Goal: Navigation & Orientation: Find specific page/section

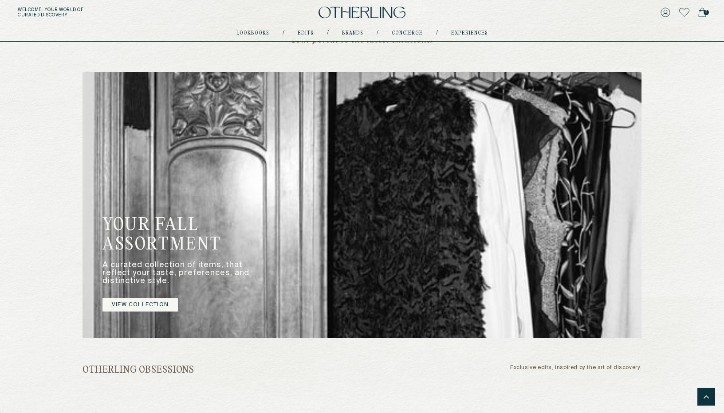
scroll to position [330, 0]
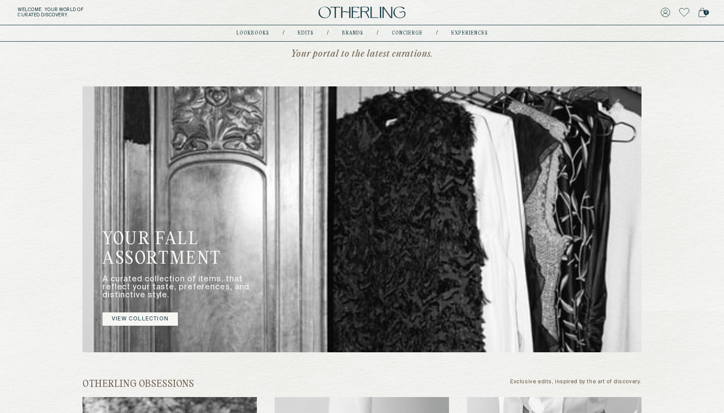
click at [136, 320] on link "VIEW COLLECTION" at bounding box center [139, 319] width 75 height 13
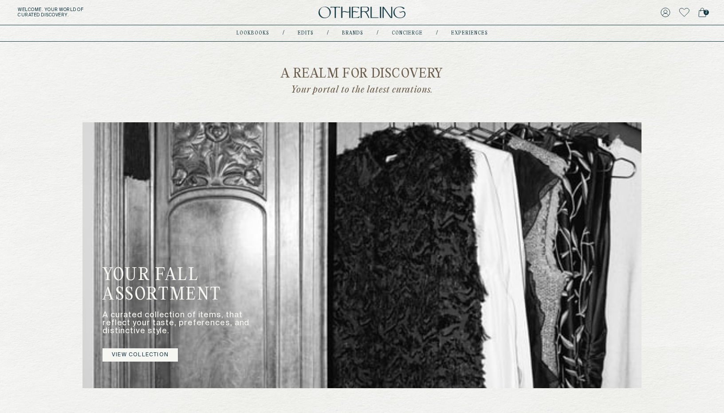
scroll to position [291, 0]
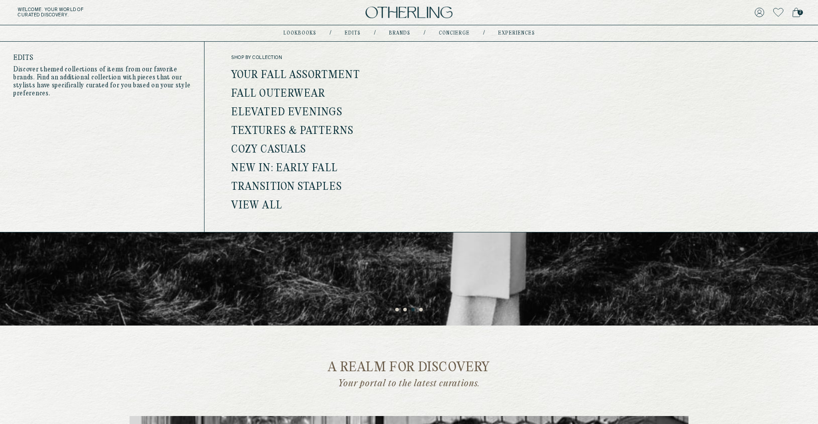
click at [311, 74] on link "Your Fall Assortment" at bounding box center [295, 76] width 129 height 12
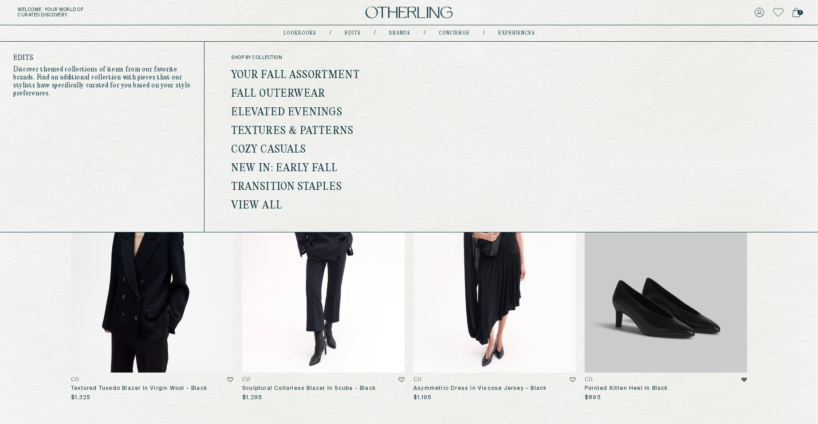
click at [264, 203] on link "View all" at bounding box center [256, 206] width 51 height 12
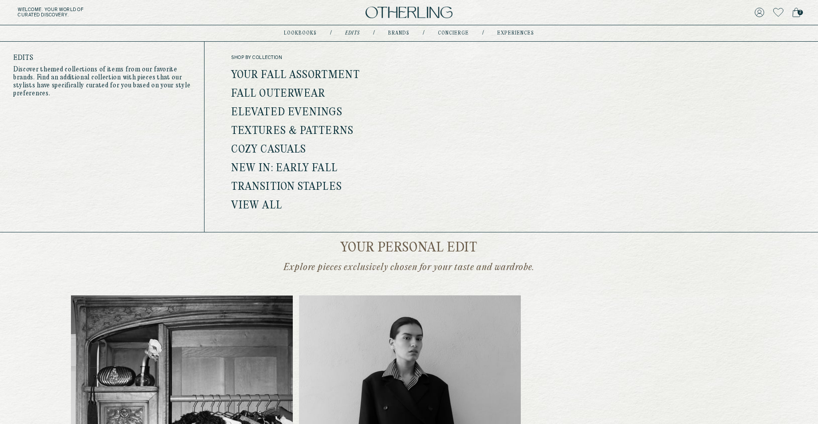
click at [307, 77] on link "Your Fall Assortment" at bounding box center [295, 76] width 129 height 12
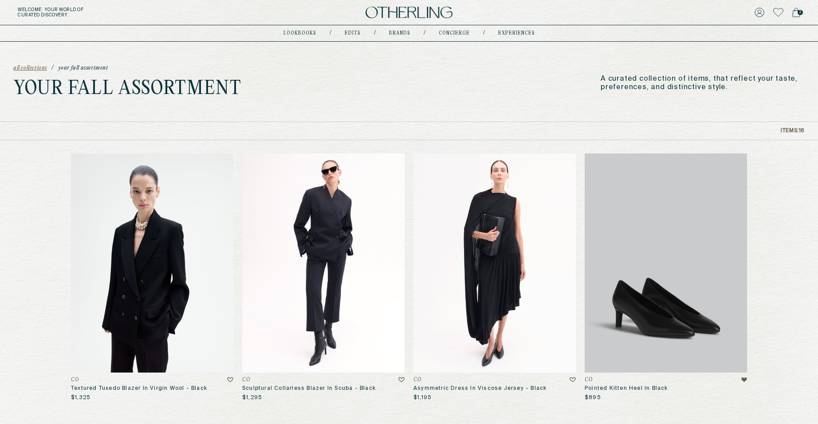
click at [705, 86] on p "A curated collection of items, that reflect your taste, preferences, and distin…" at bounding box center [702, 83] width 204 height 17
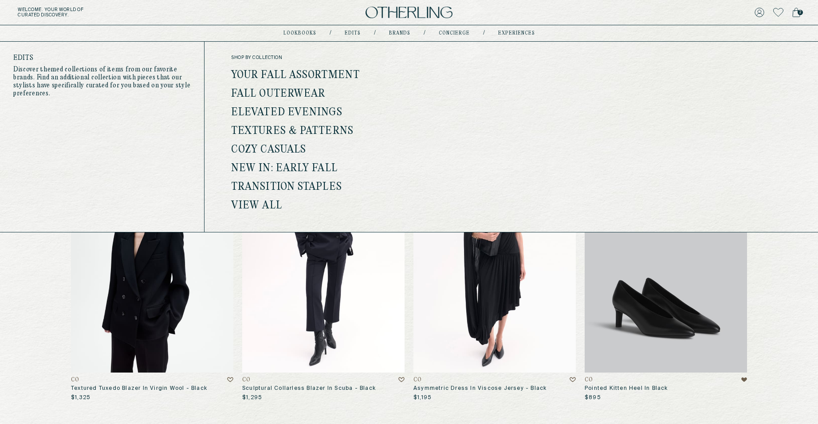
click at [267, 208] on link "View all" at bounding box center [256, 206] width 51 height 12
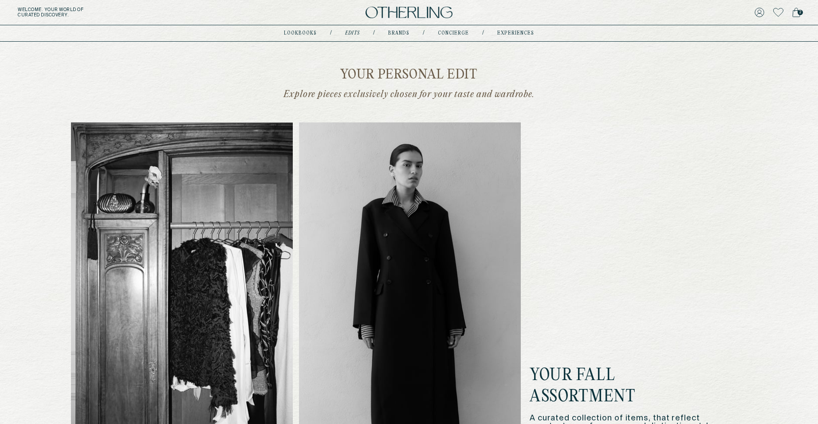
scroll to position [175, 0]
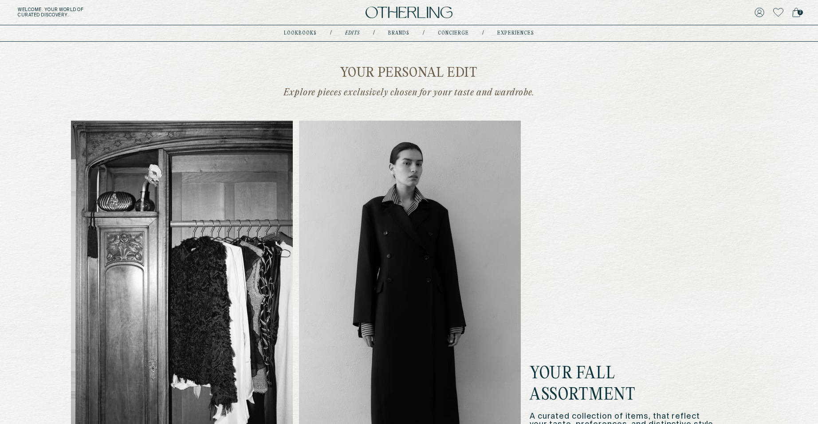
drag, startPoint x: 333, startPoint y: 64, endPoint x: 548, endPoint y: 87, distance: 215.9
click at [268, 94] on p "Explore pieces exclusively chosen for your taste and wardrobe." at bounding box center [409, 93] width 346 height 12
drag, startPoint x: 268, startPoint y: 94, endPoint x: 577, endPoint y: 93, distance: 309.1
click at [577, 93] on p "Explore pieces exclusively chosen for your taste and wardrobe." at bounding box center [409, 93] width 346 height 12
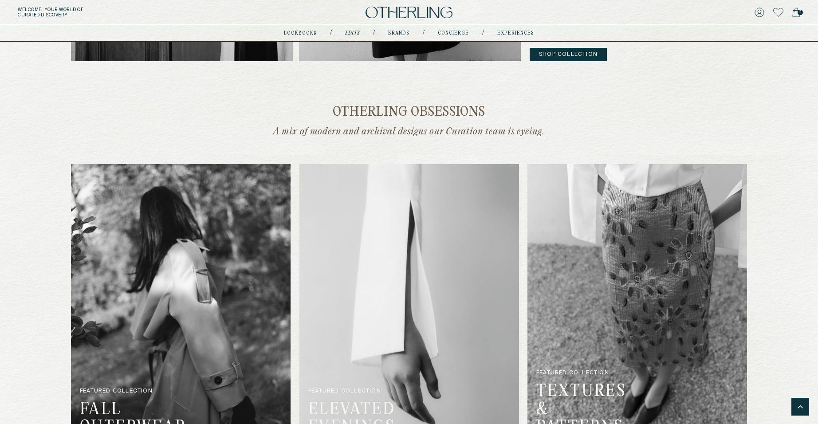
scroll to position [0, 0]
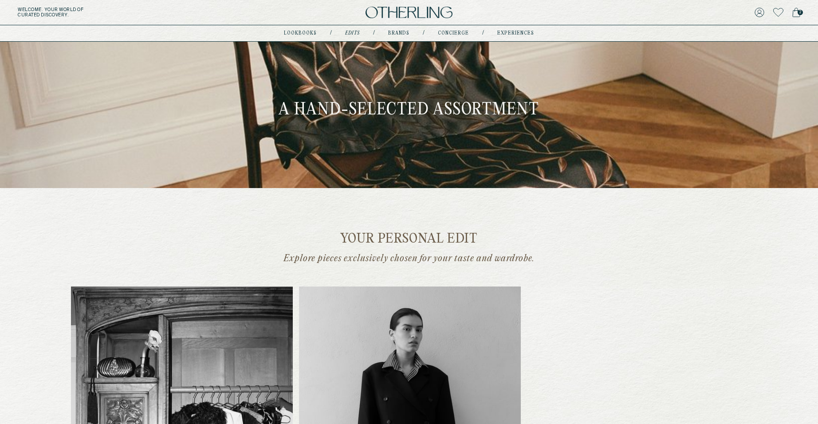
click at [610, 239] on div "Your personal edit Explore pieces exclusively chosen for your taste and wardrob…" at bounding box center [409, 426] width 676 height 388
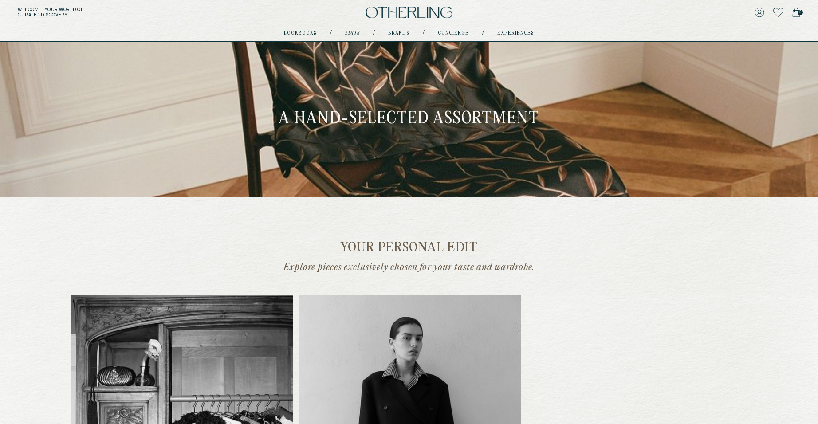
drag, startPoint x: 245, startPoint y: 107, endPoint x: 369, endPoint y: 1, distance: 163.3
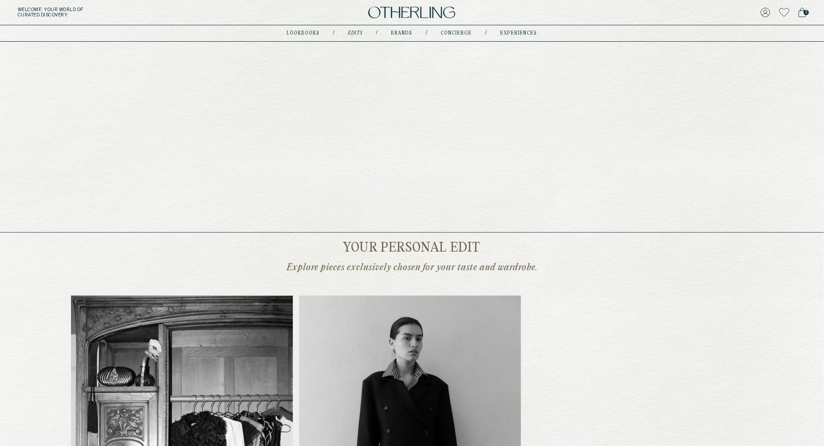
click at [353, 35] on link "Edits" at bounding box center [355, 33] width 15 height 4
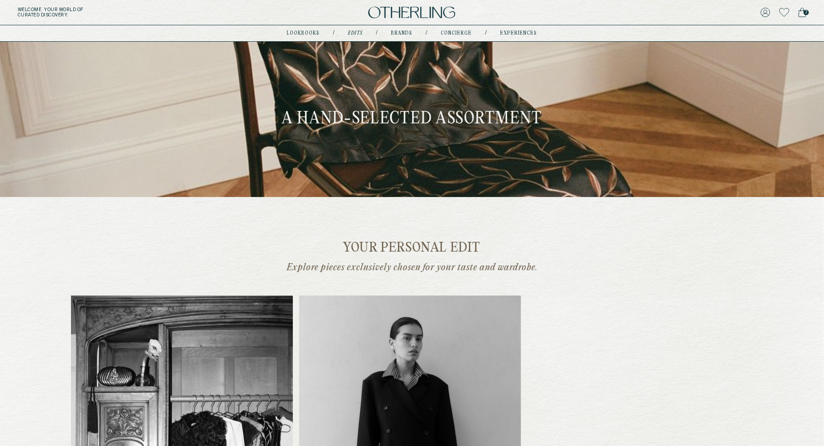
click at [353, 35] on link "Edits" at bounding box center [355, 33] width 15 height 4
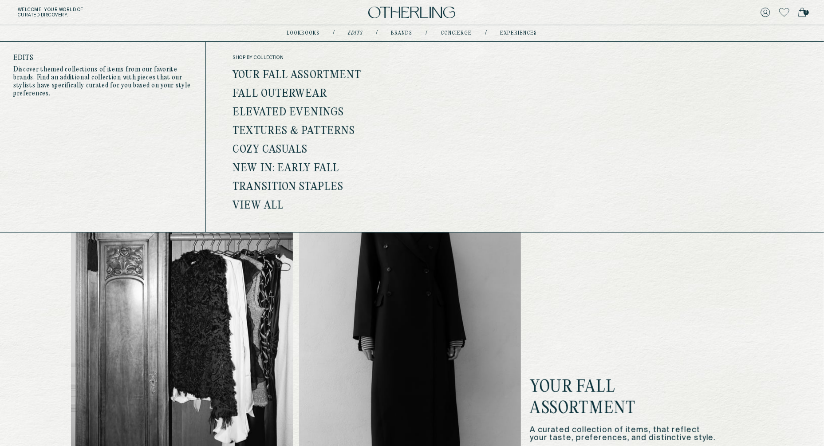
scroll to position [208, 0]
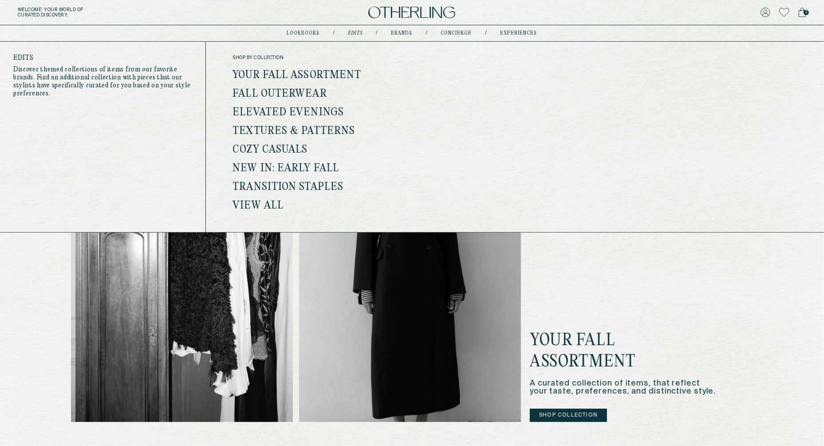
click at [552, 299] on div "Your Fall Assortment A curated collection of items, that reflect your taste, pr…" at bounding box center [412, 254] width 682 height 334
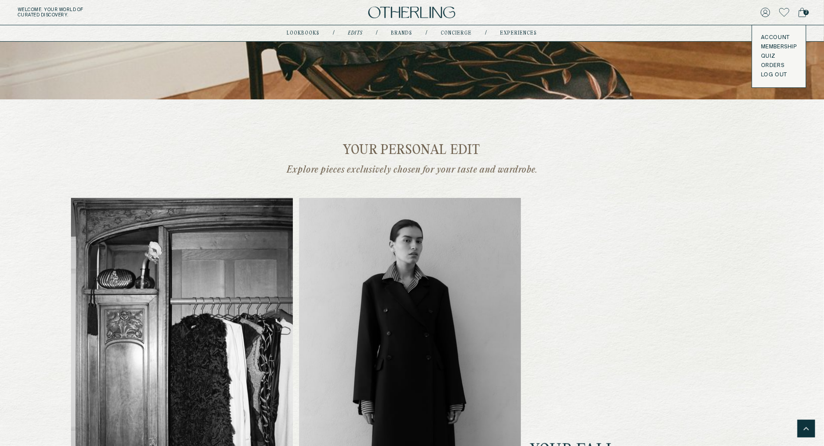
scroll to position [0, 0]
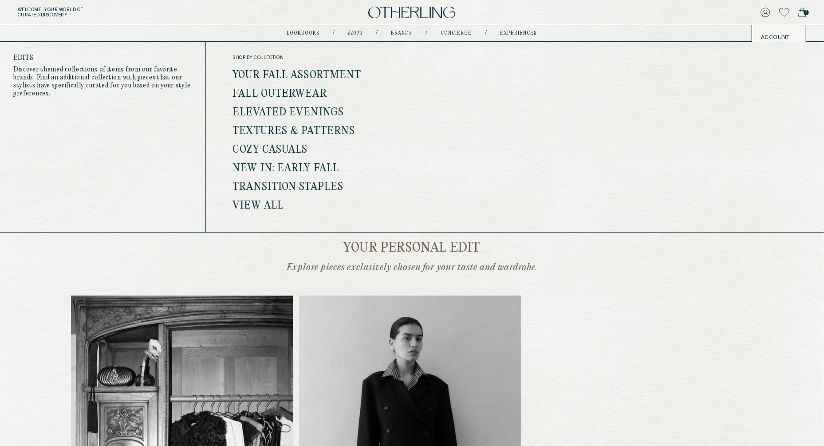
click at [275, 105] on ul "Your Fall Assortment Fall Outerwear Elevated Evenings Textures & Patterns Cozy …" at bounding box center [328, 141] width 192 height 140
click at [277, 112] on link "Elevated Evenings" at bounding box center [287, 113] width 111 height 12
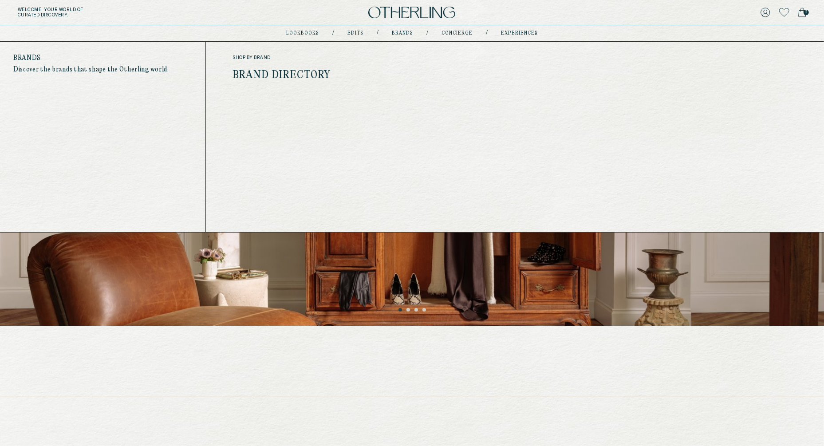
click at [301, 78] on link "Brand Directory" at bounding box center [281, 76] width 98 height 12
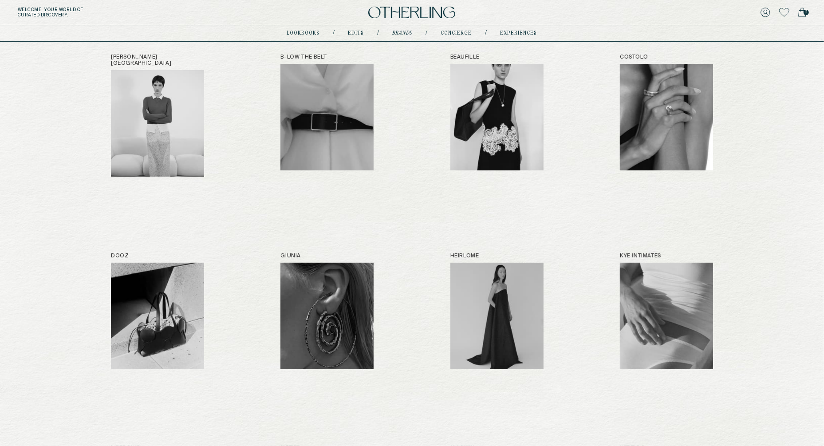
scroll to position [111, 0]
